Goal: Information Seeking & Learning: Find specific fact

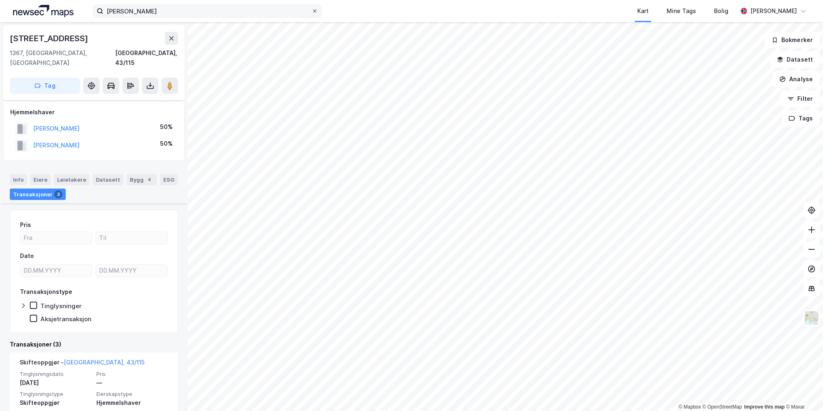
scroll to position [122, 0]
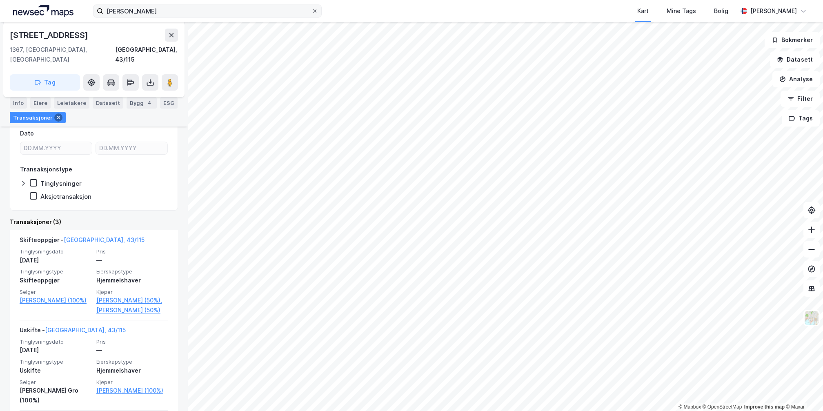
click at [316, 9] on icon at bounding box center [314, 11] width 5 height 5
click at [312, 9] on input "[PERSON_NAME]" at bounding box center [207, 11] width 208 height 12
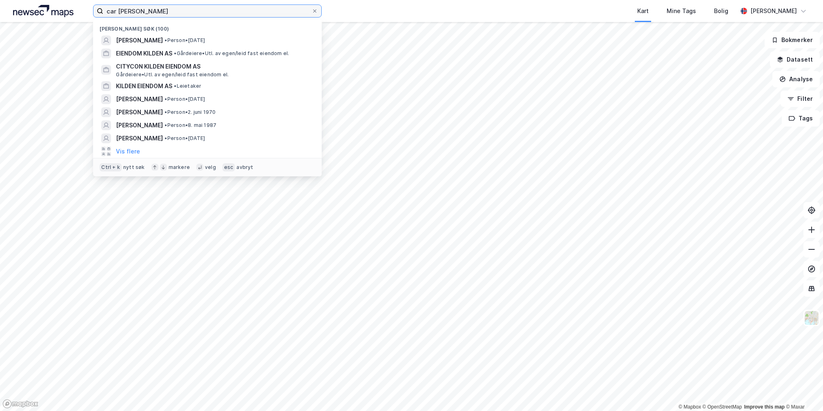
type input "car [PERSON_NAME]"
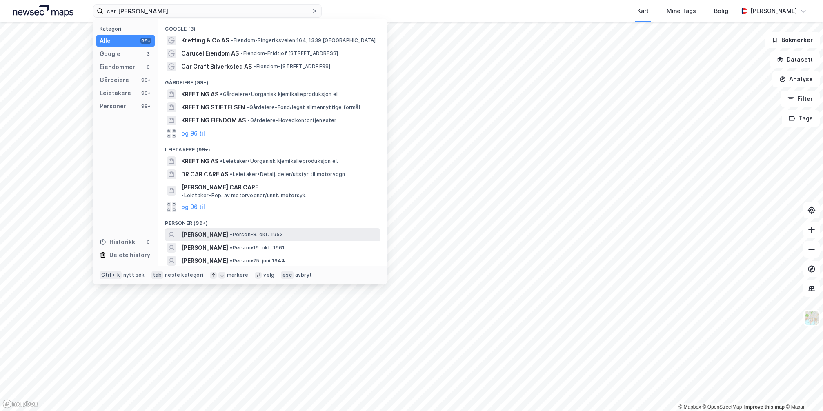
click at [225, 230] on span "[PERSON_NAME]" at bounding box center [204, 235] width 47 height 10
